Goal: Navigation & Orientation: Find specific page/section

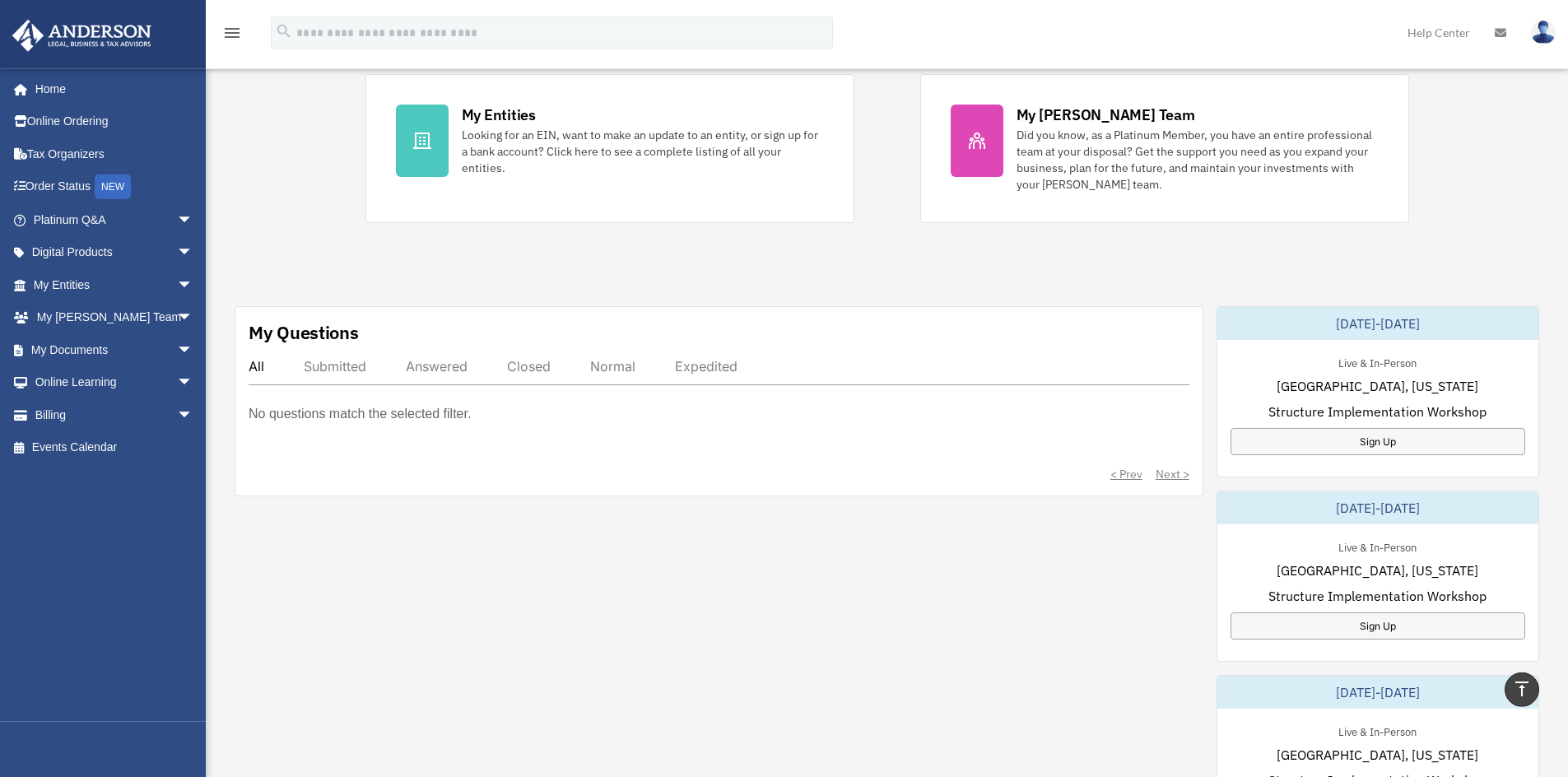
scroll to position [329, 0]
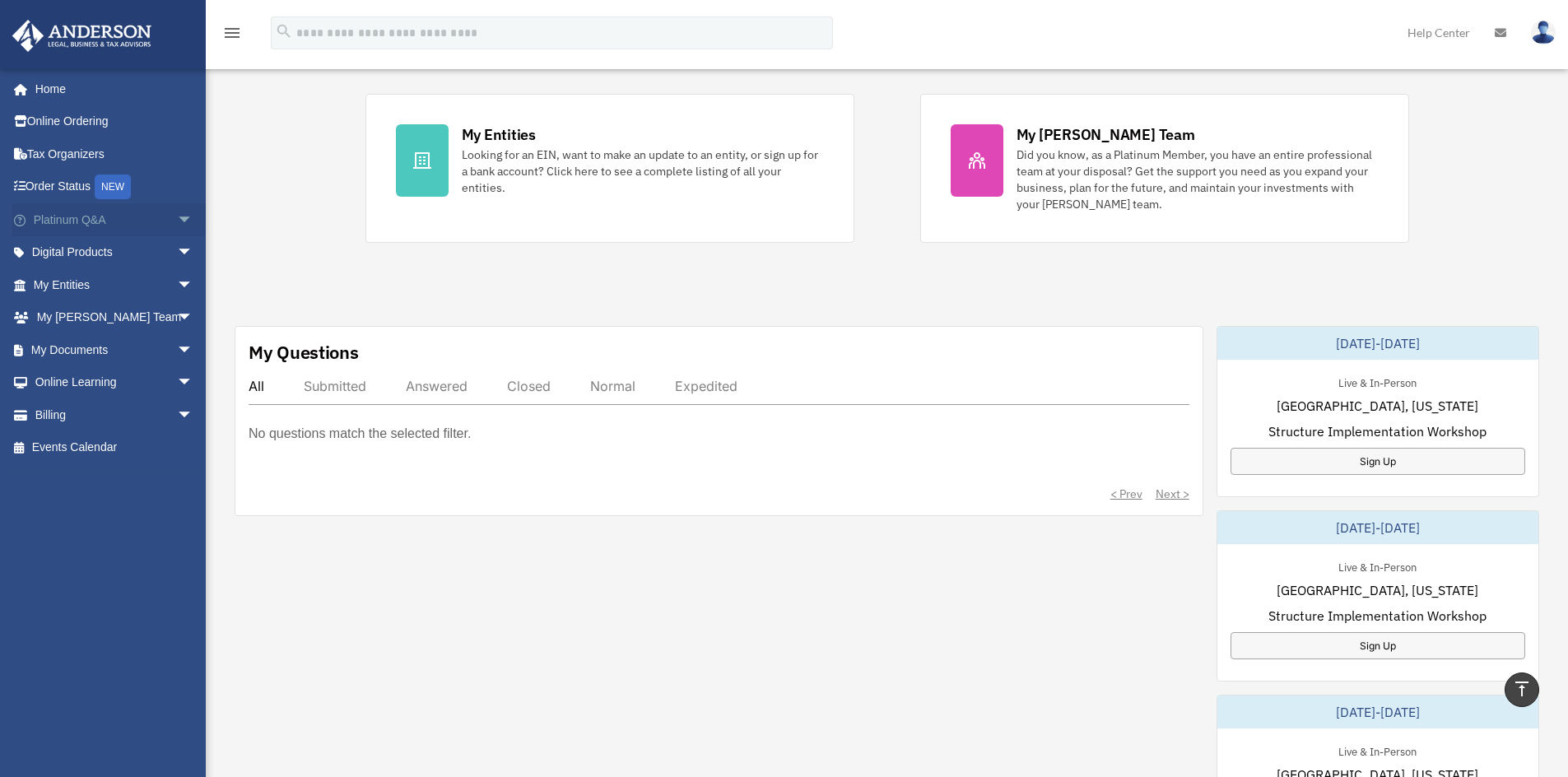
click at [177, 217] on span "arrow_drop_down" at bounding box center [193, 220] width 33 height 34
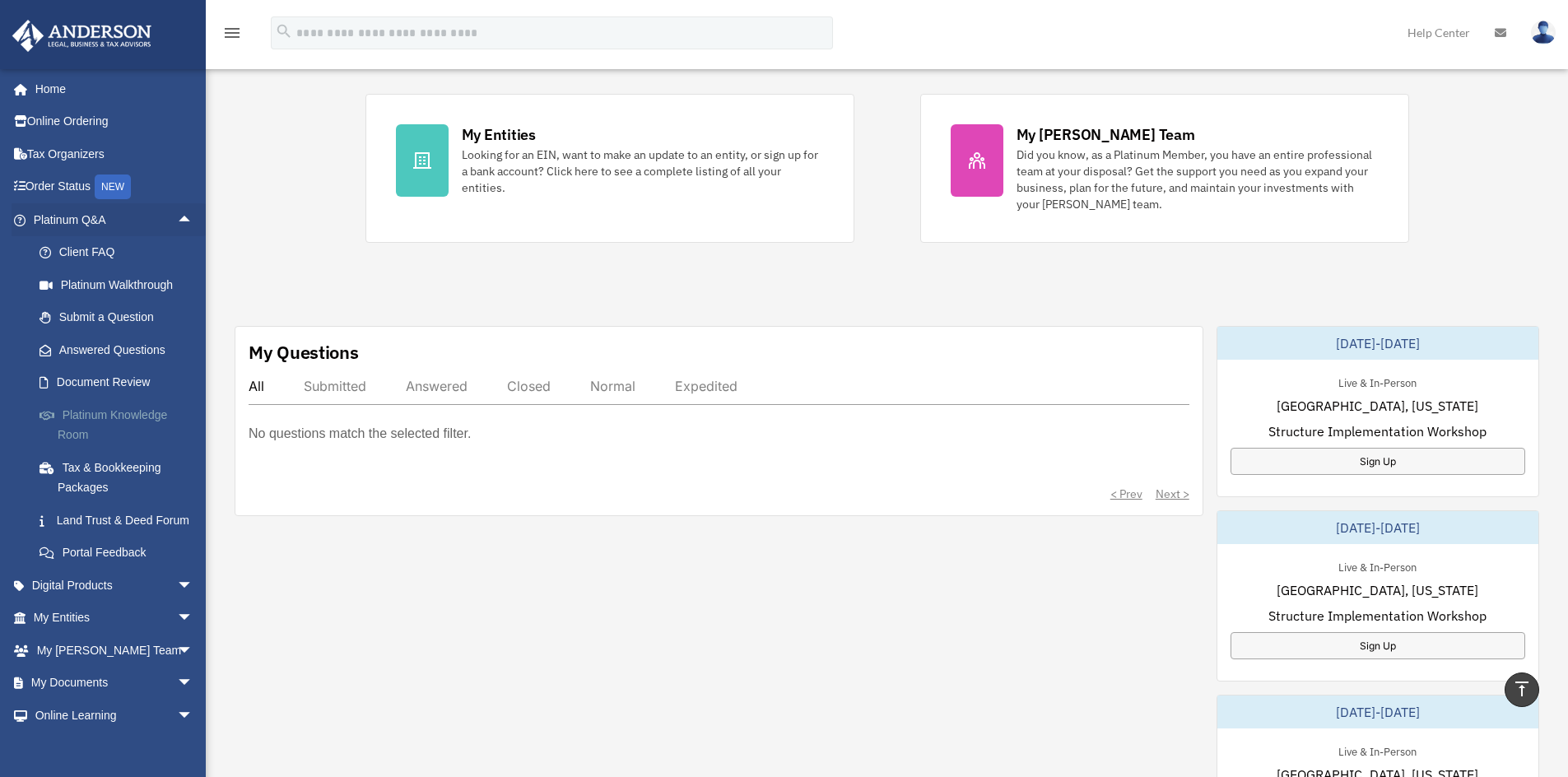
click at [81, 414] on link "Platinum Knowledge Room" at bounding box center [120, 425] width 195 height 53
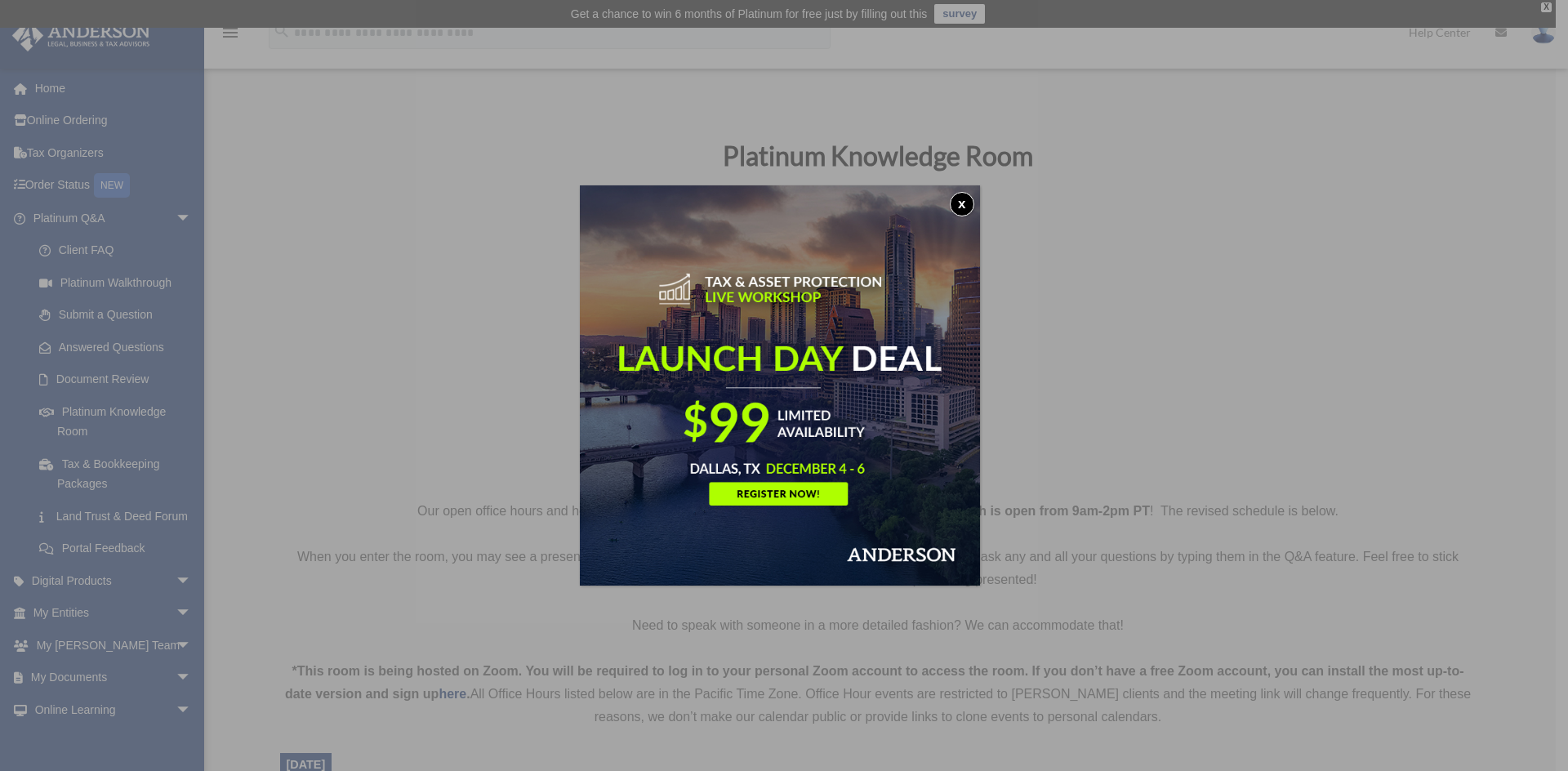
click at [971, 205] on button "x" at bounding box center [962, 204] width 25 height 25
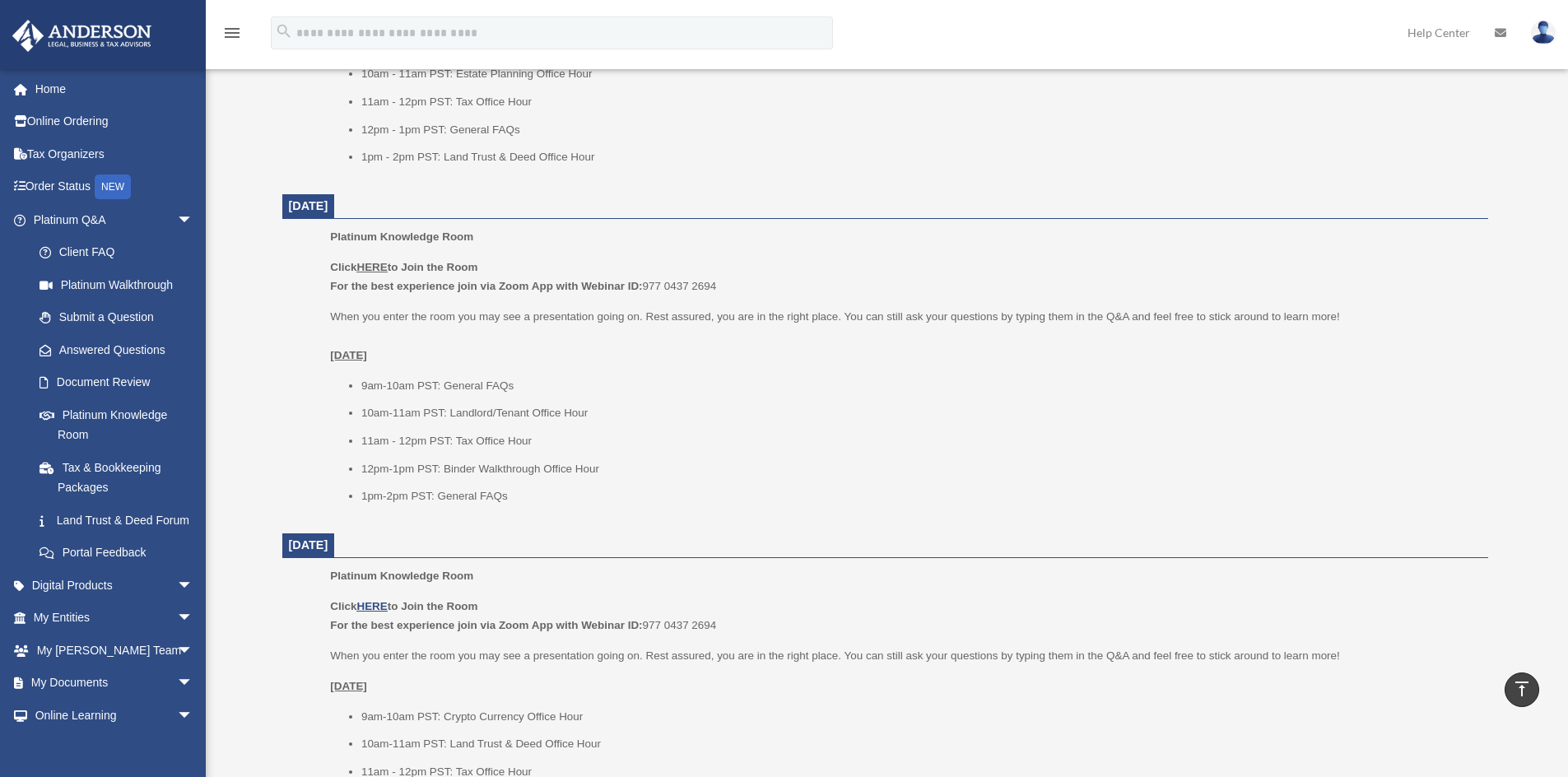
scroll to position [882, 0]
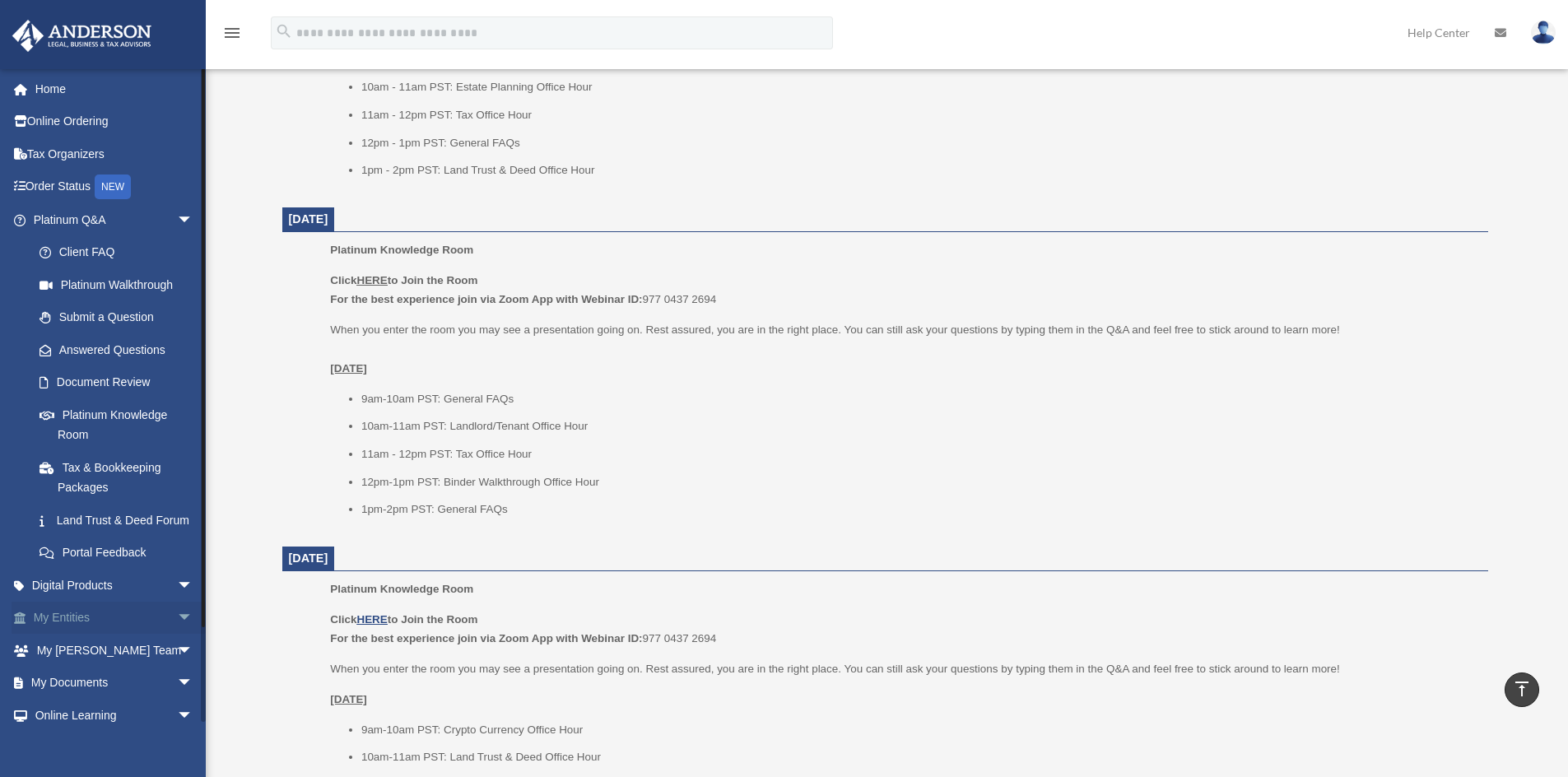
click at [177, 633] on span "arrow_drop_down" at bounding box center [193, 619] width 33 height 34
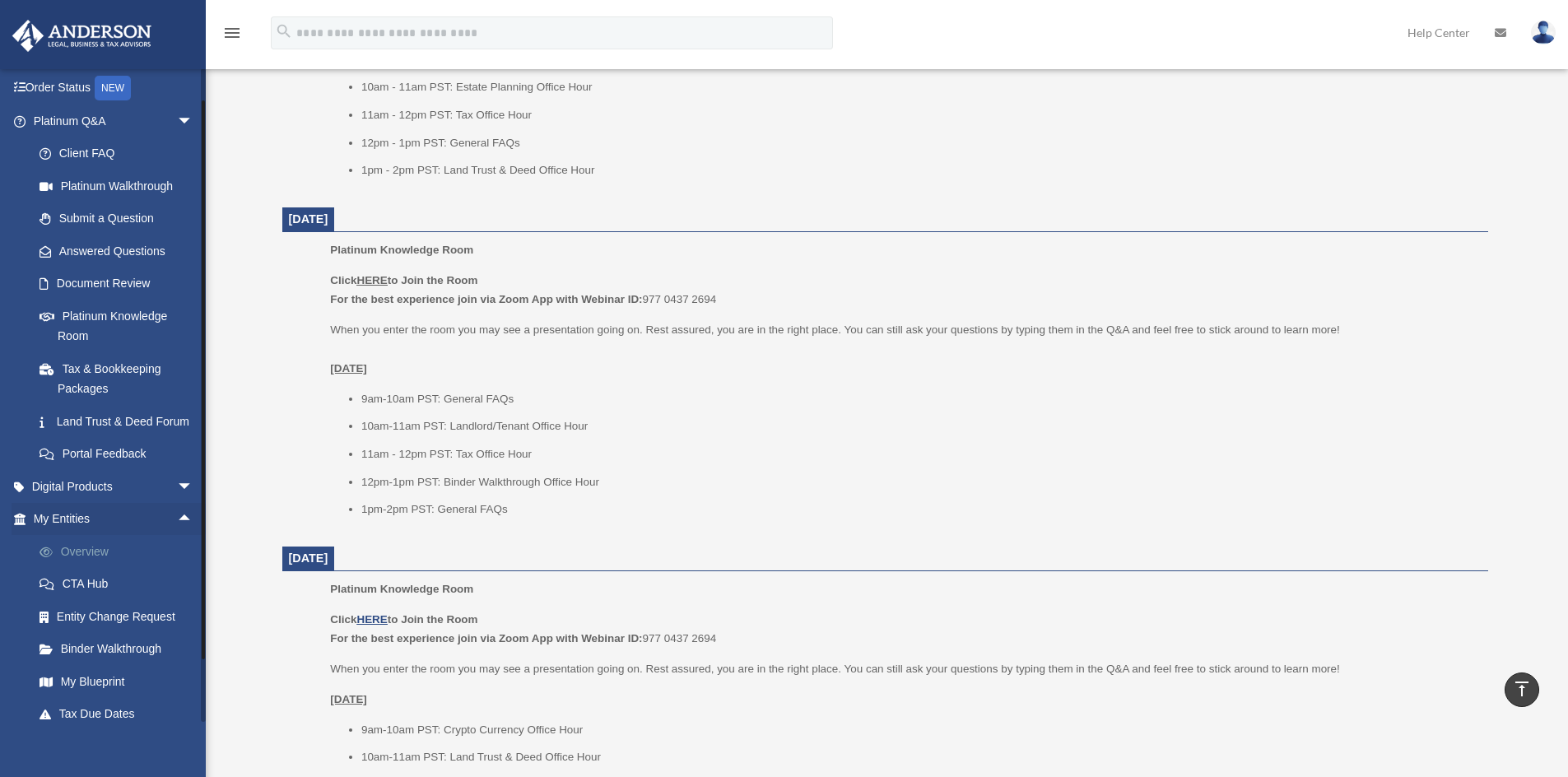
scroll to position [235, 0]
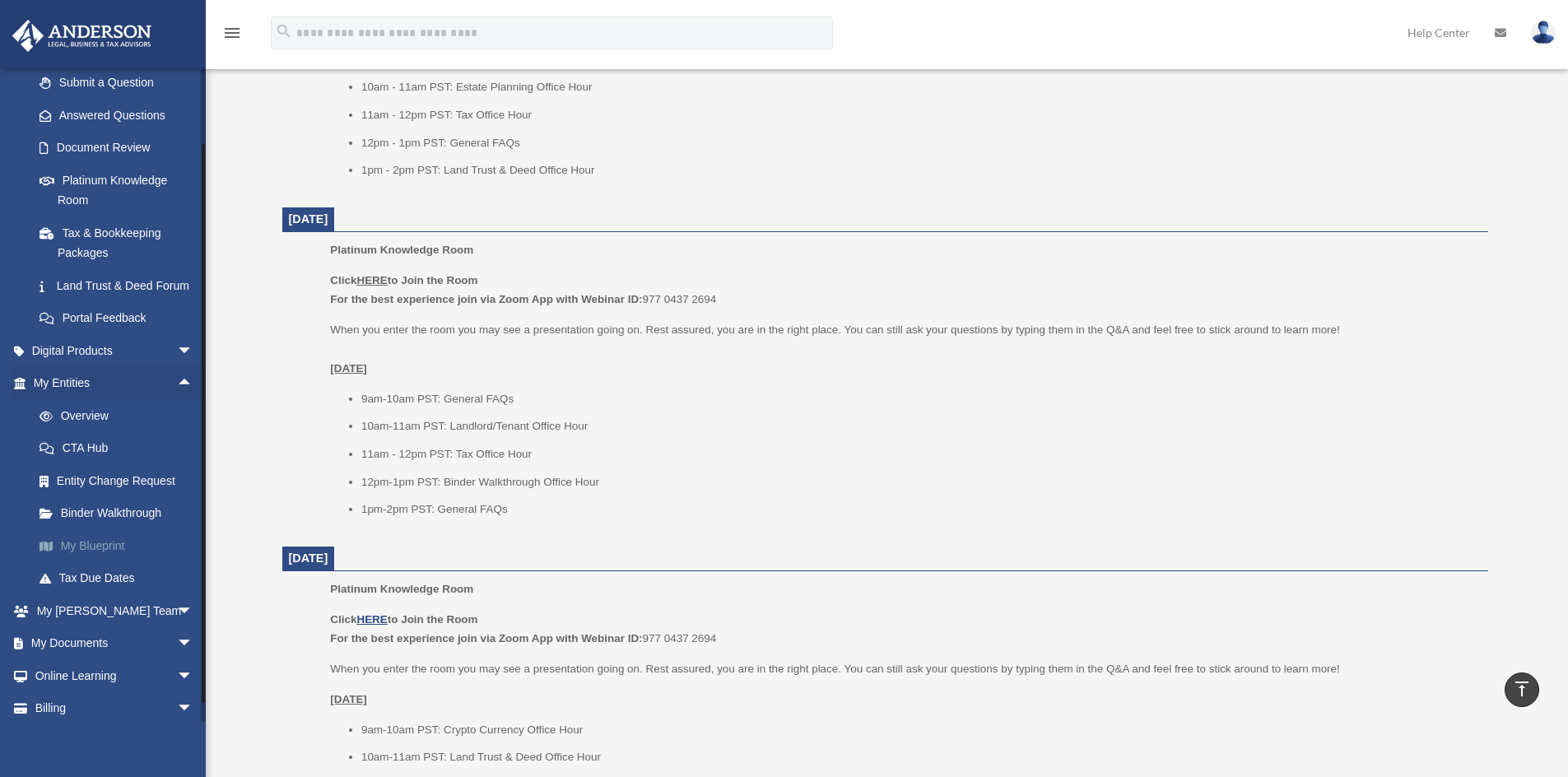
click at [96, 563] on link "My Blueprint" at bounding box center [120, 546] width 195 height 33
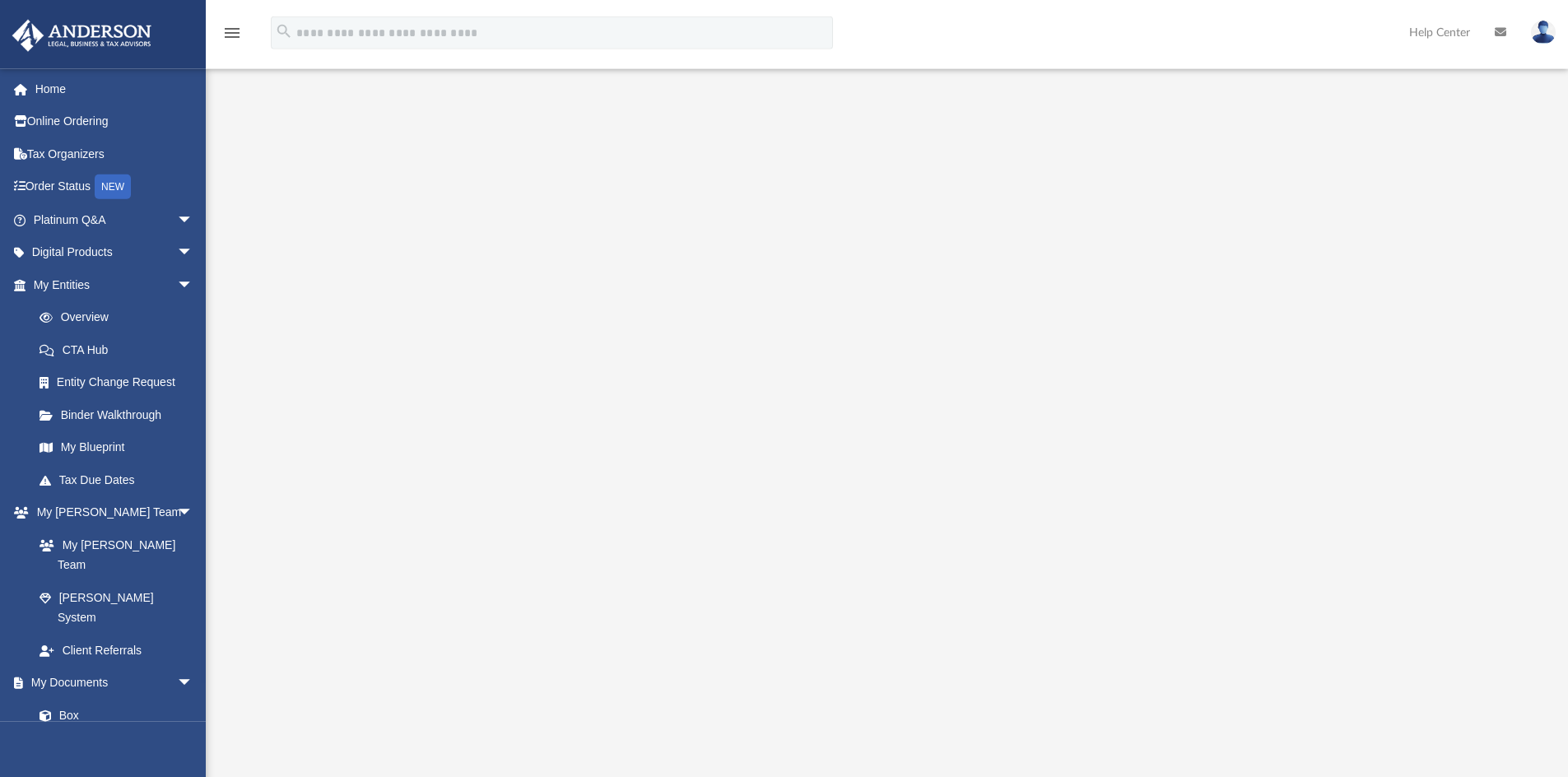
scroll to position [60, 0]
click at [75, 667] on link "My Documents arrow_drop_down" at bounding box center [115, 683] width 206 height 33
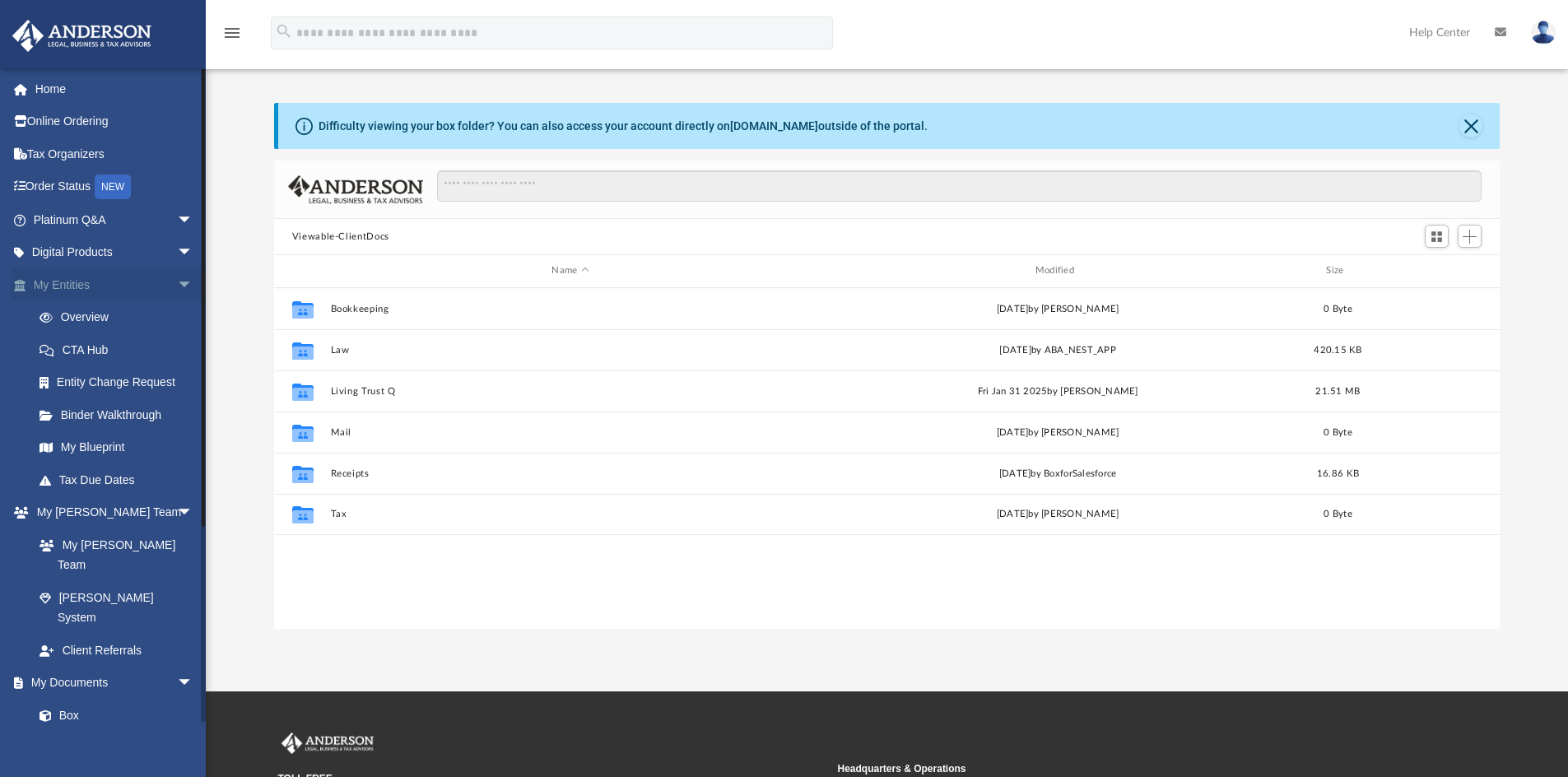
click at [187, 280] on span "arrow_drop_down" at bounding box center [193, 286] width 33 height 34
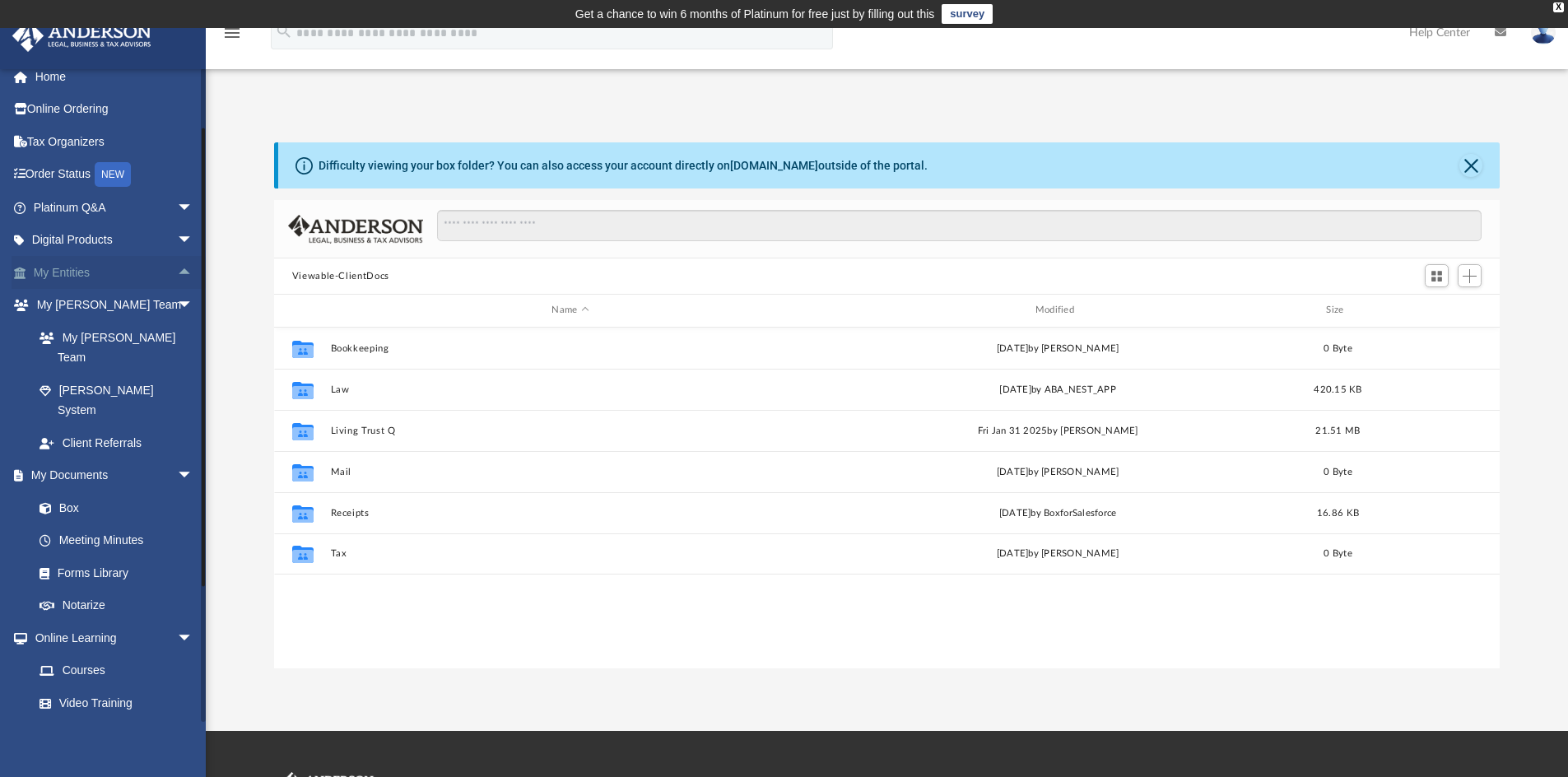
scroll to position [70, 0]
